Goal: Information Seeking & Learning: Find specific fact

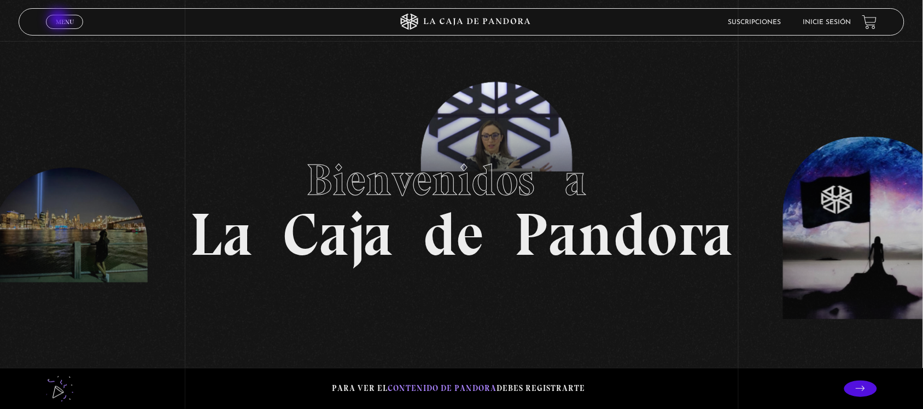
click at [62, 21] on span "Menu" at bounding box center [65, 22] width 18 height 7
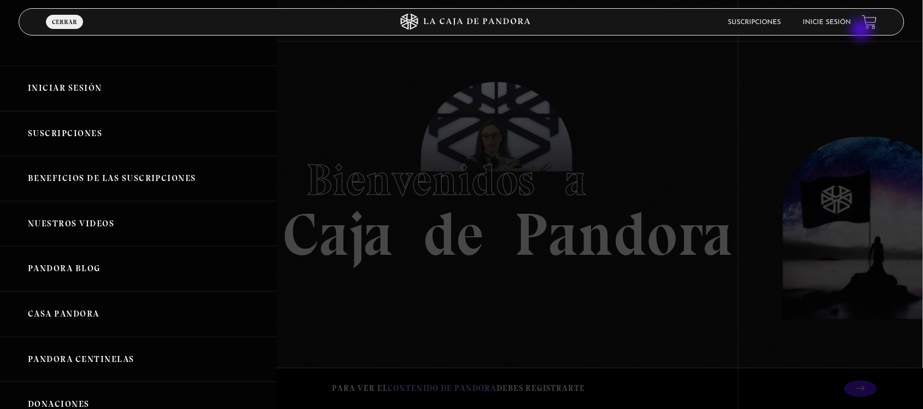
click at [843, 24] on link "Inicie sesión" at bounding box center [827, 22] width 48 height 7
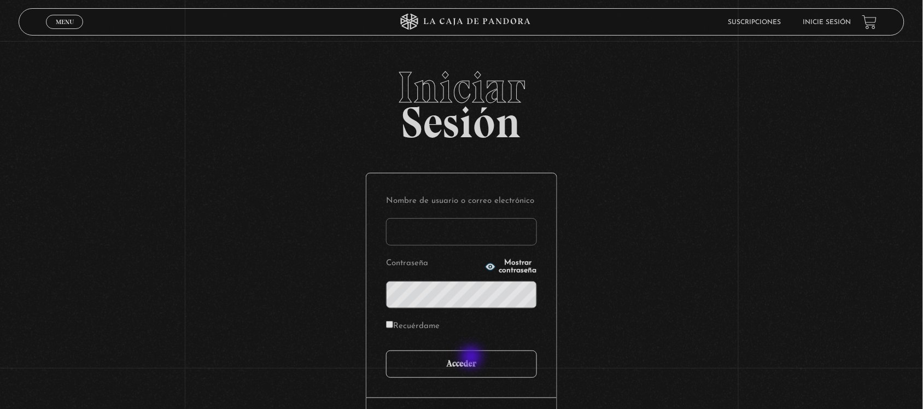
type input "eveflute@gmail.com"
click at [478, 375] on input "Acceder" at bounding box center [461, 363] width 151 height 27
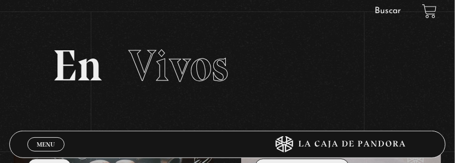
click at [392, 6] on li "Buscar" at bounding box center [388, 11] width 46 height 16
click at [398, 8] on link "Buscar" at bounding box center [388, 11] width 26 height 9
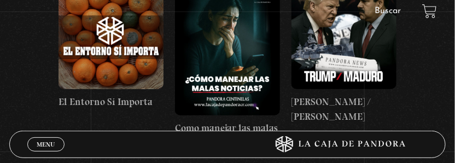
scroll to position [273, 0]
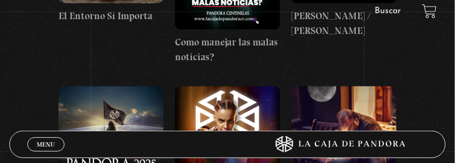
click at [50, 141] on span "Menu" at bounding box center [46, 144] width 18 height 7
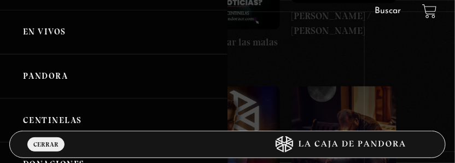
scroll to position [68, 0]
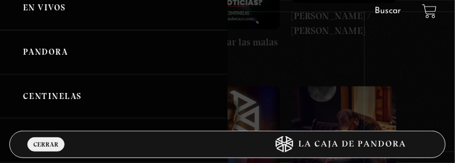
click at [65, 91] on link "Centinelas" at bounding box center [113, 96] width 227 height 44
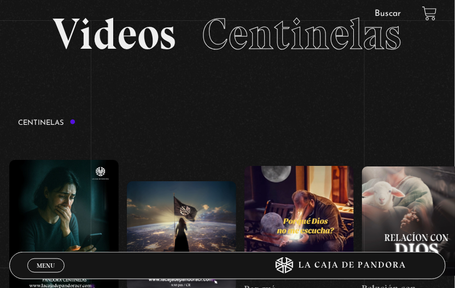
scroll to position [137, 0]
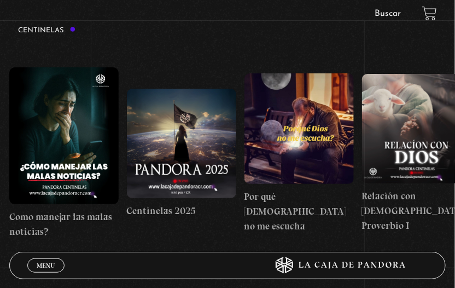
click at [387, 15] on link "Buscar" at bounding box center [388, 13] width 26 height 9
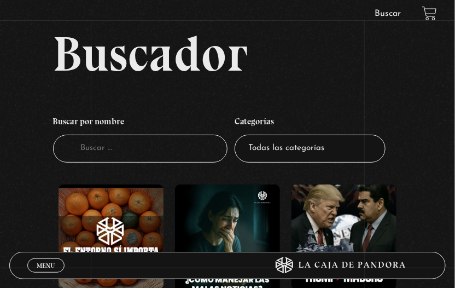
click at [143, 147] on input "Buscador" at bounding box center [140, 148] width 175 height 28
type input "proverbio"
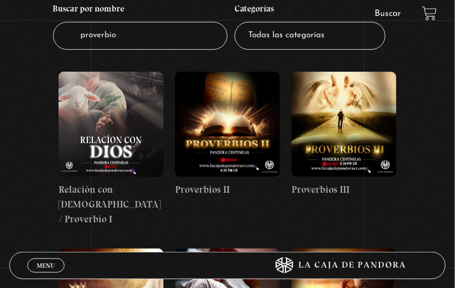
scroll to position [137, 0]
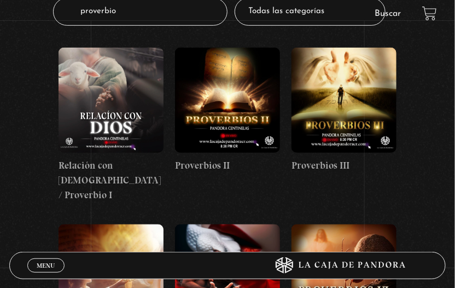
click at [237, 96] on figure at bounding box center [227, 100] width 105 height 105
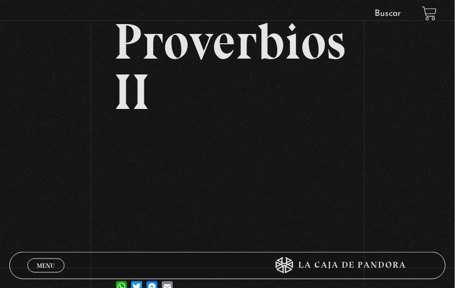
scroll to position [137, 0]
